Goal: Task Accomplishment & Management: Manage account settings

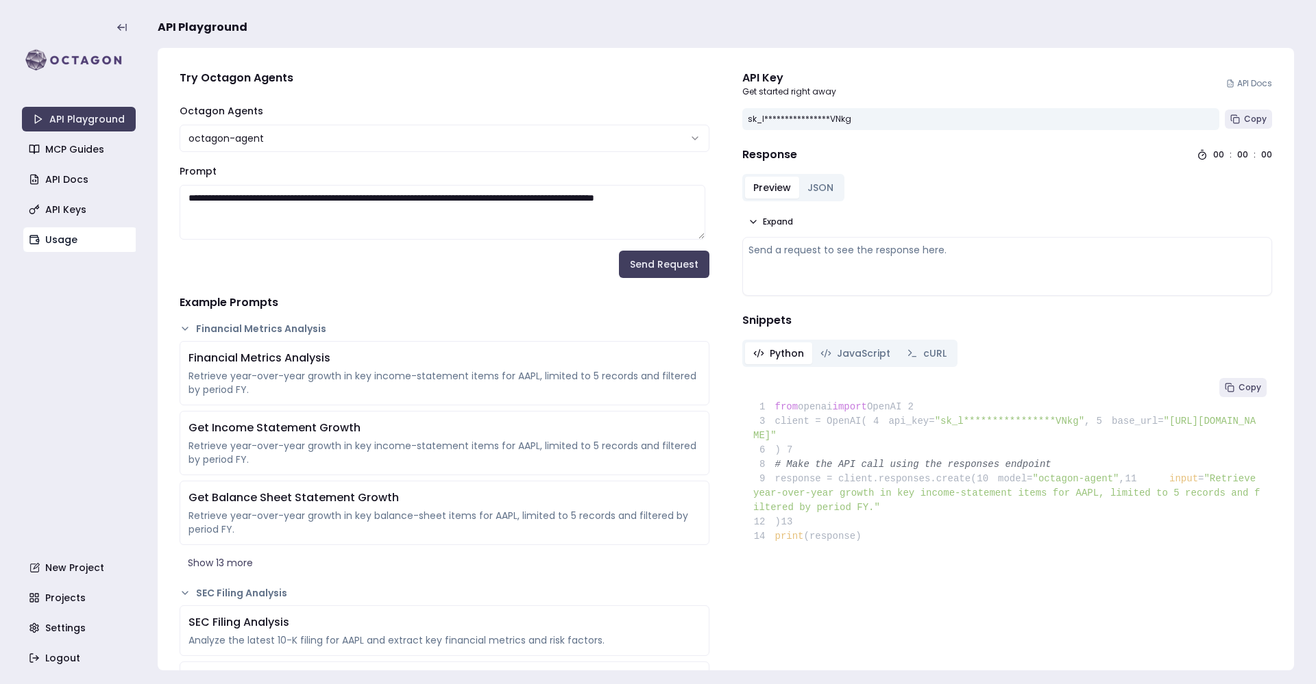
click at [92, 243] on link "Usage" at bounding box center [80, 239] width 114 height 25
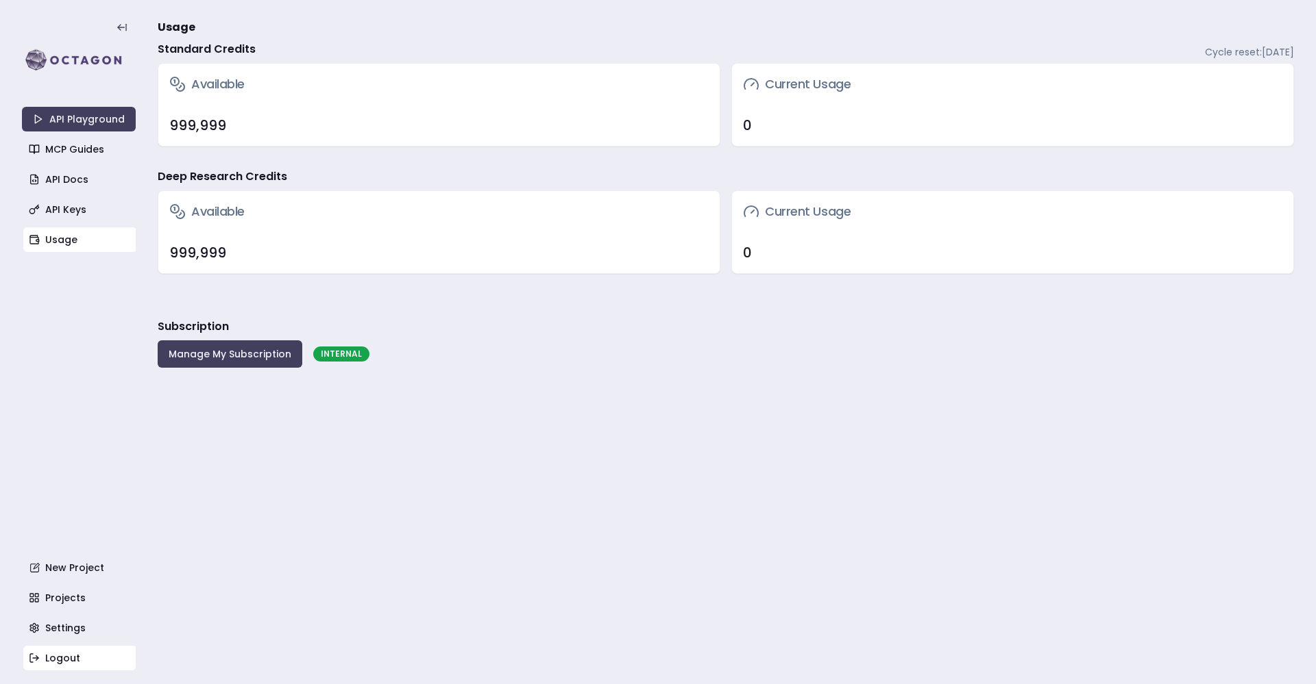
click at [77, 659] on link "Logout" at bounding box center [80, 658] width 114 height 25
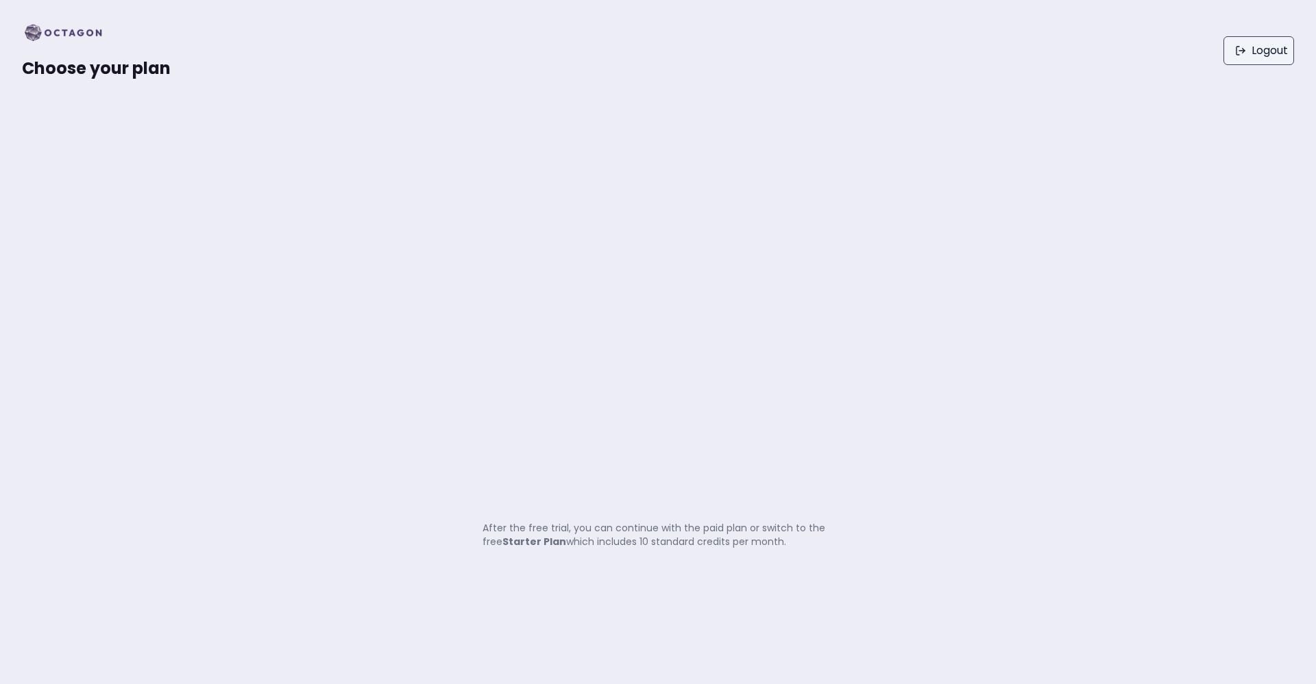
click at [1263, 48] on link "Logout" at bounding box center [1258, 50] width 71 height 29
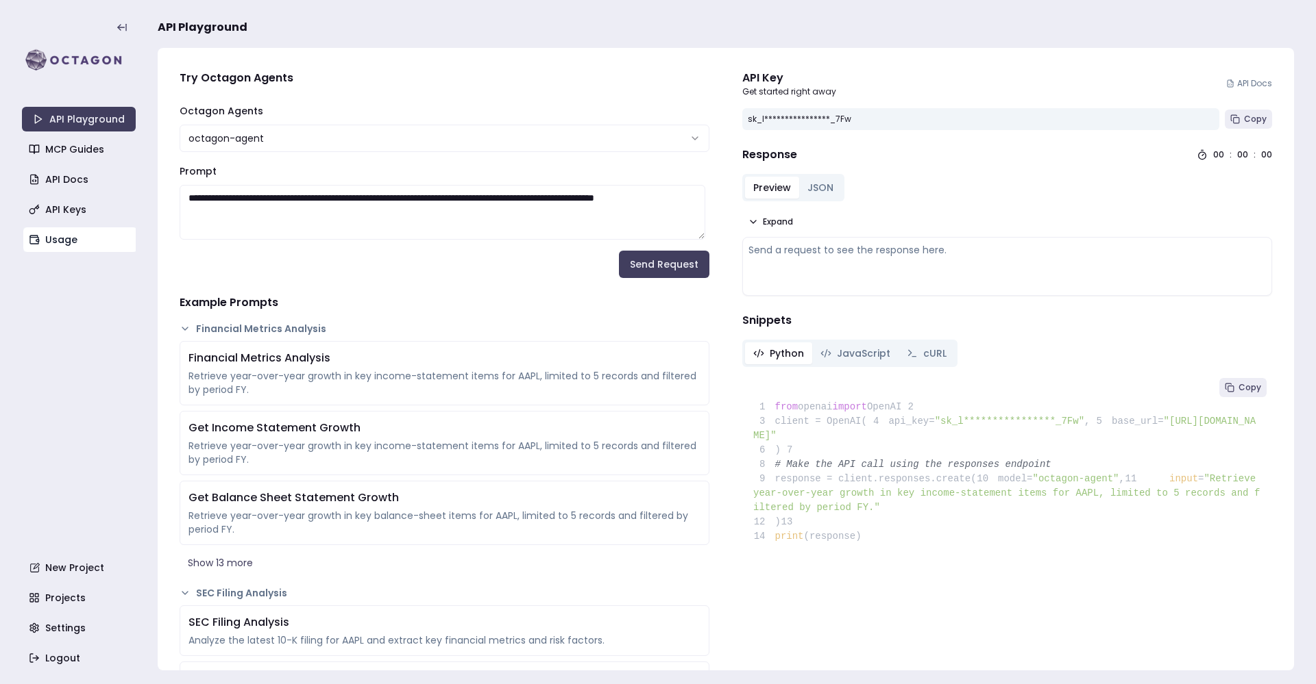
click at [87, 235] on link "Usage" at bounding box center [80, 239] width 114 height 25
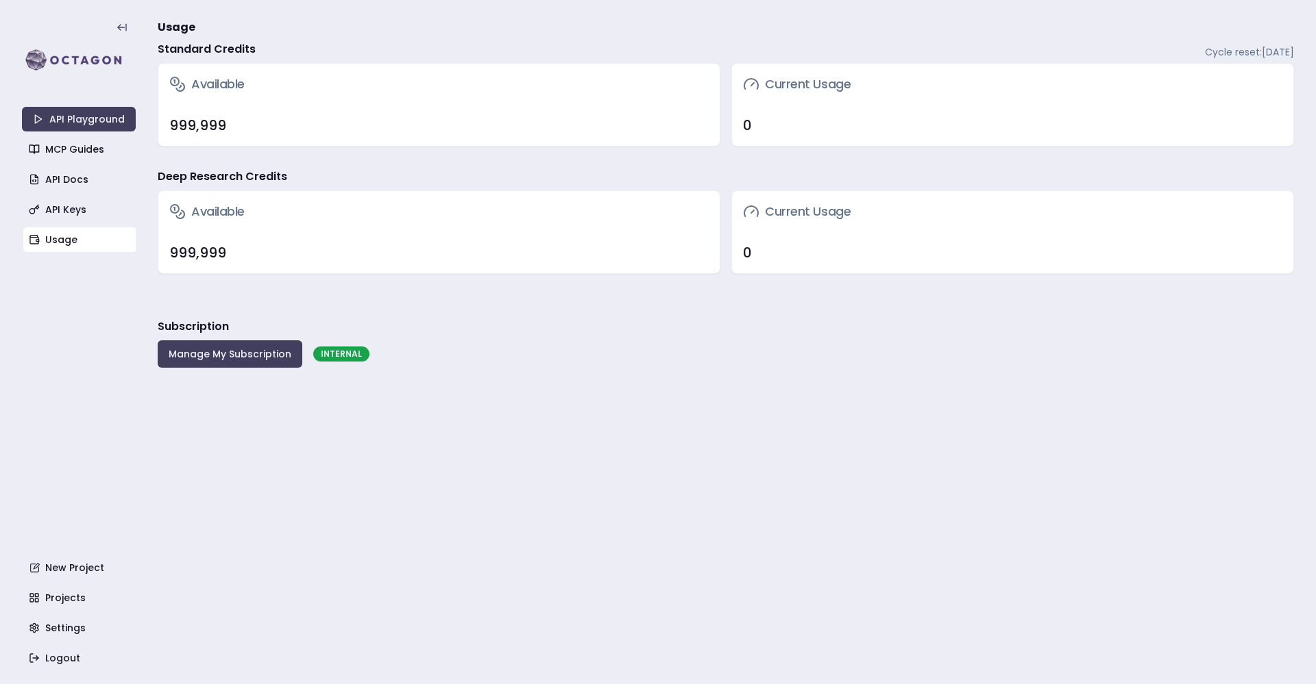
click at [893, 393] on main "Usage Standard Credits Cycle reset: [DATE] Available 999,999 Current Usage 0 De…" at bounding box center [726, 342] width 1136 height 684
